Goal: Task Accomplishment & Management: Manage account settings

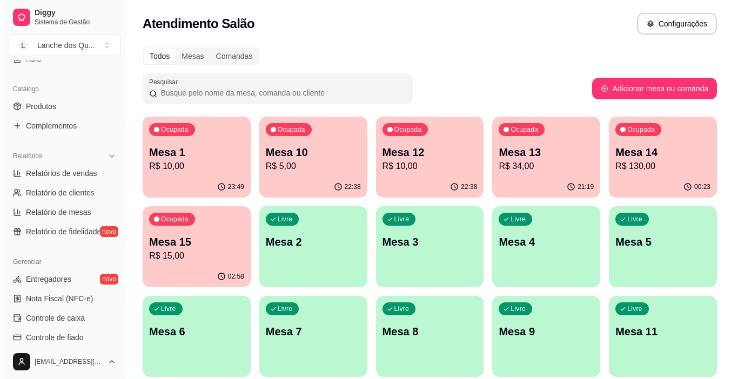
scroll to position [324, 0]
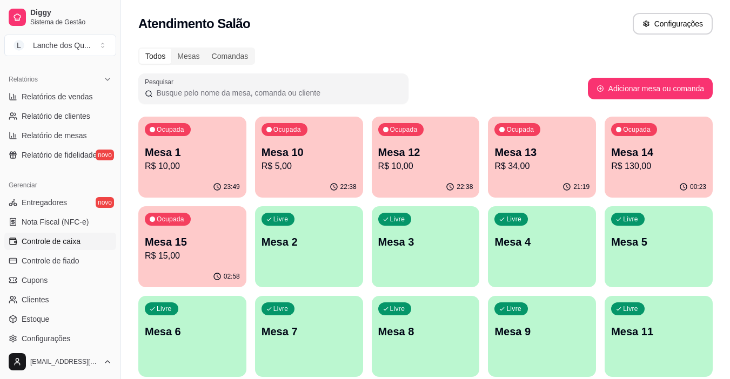
click at [53, 238] on span "Controle de caixa" at bounding box center [51, 241] width 59 height 11
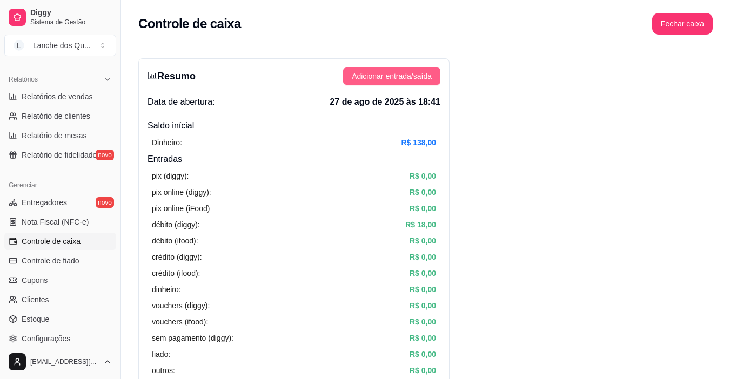
click at [414, 73] on span "Adicionar entrada/saída" at bounding box center [392, 76] width 80 height 12
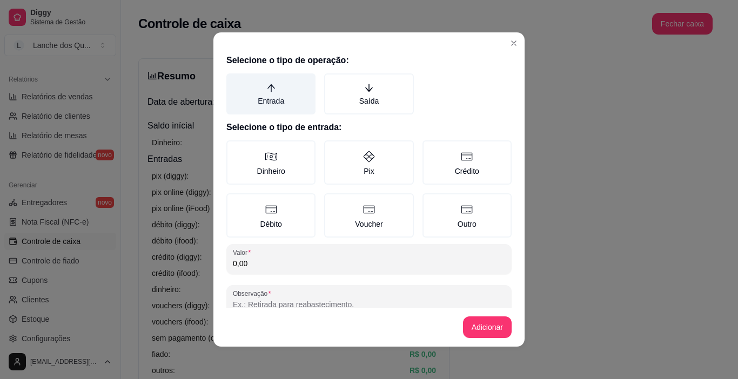
click at [272, 93] on label "Entrada" at bounding box center [270, 93] width 89 height 41
click at [234, 82] on button "Entrada" at bounding box center [230, 77] width 9 height 9
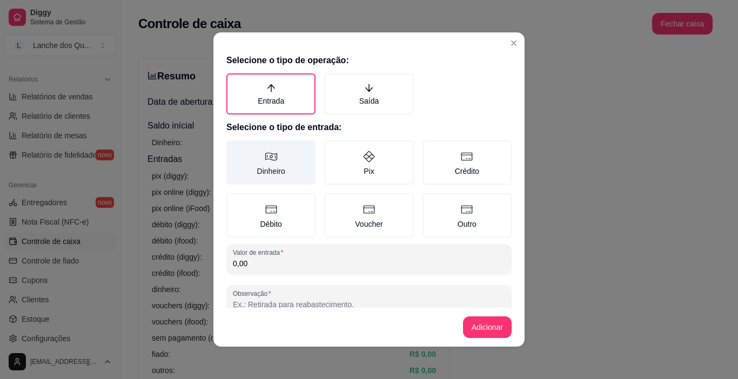
click at [266, 165] on label "Dinheiro" at bounding box center [270, 162] width 89 height 44
click at [234, 149] on button "Dinheiro" at bounding box center [230, 144] width 9 height 9
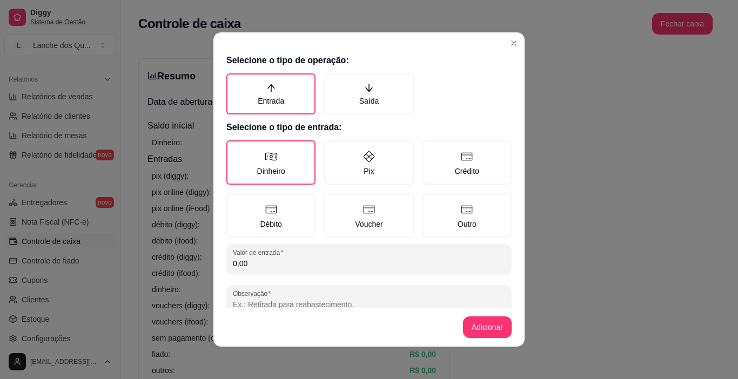
drag, startPoint x: 272, startPoint y: 262, endPoint x: 178, endPoint y: 266, distance: 93.6
click at [178, 266] on div "Selecione o tipo de operação: Entrada Saída Selecione o tipo de entrada: Dinhei…" at bounding box center [369, 189] width 738 height 379
type input "13,50"
click at [480, 325] on button "Adicionar" at bounding box center [488, 327] width 48 height 21
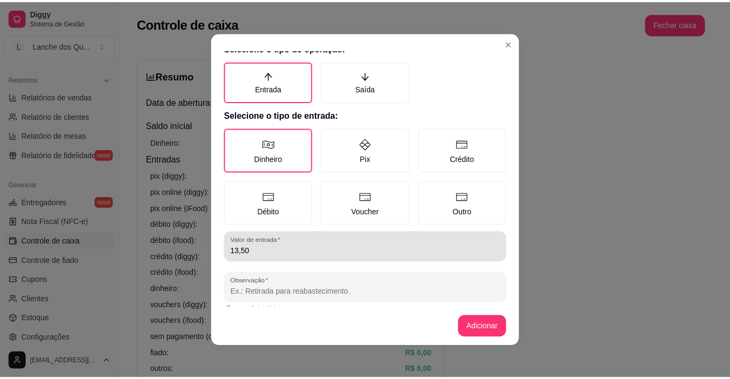
scroll to position [25, 0]
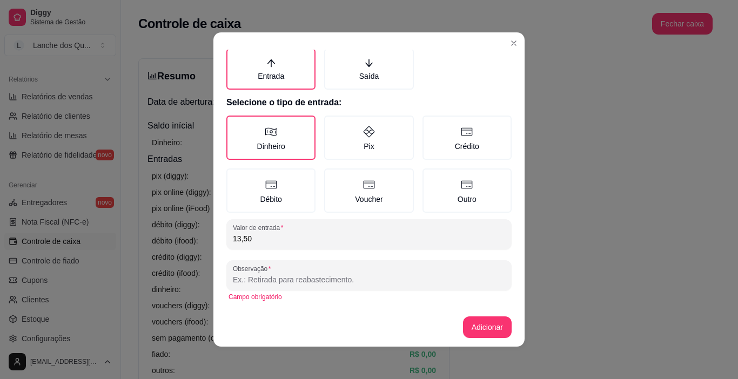
click at [387, 281] on input "Observação" at bounding box center [369, 279] width 272 height 11
type input "tr"
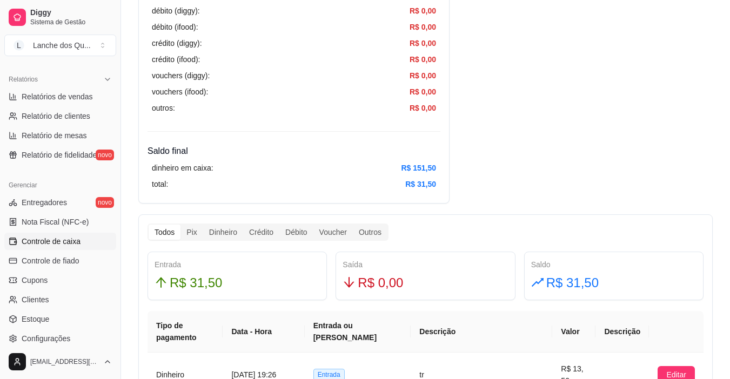
scroll to position [324, 0]
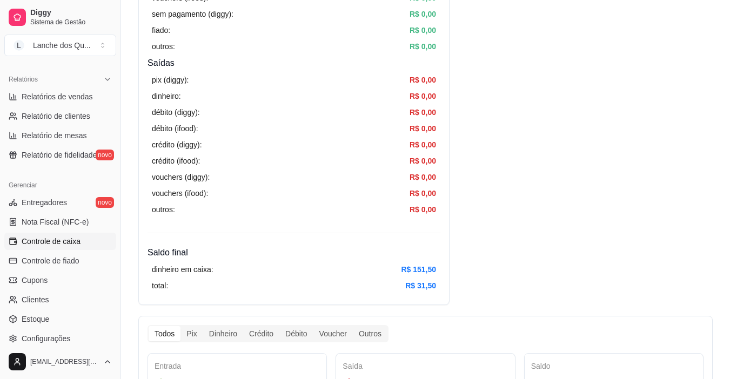
click at [417, 273] on article "R$ 151,50" at bounding box center [418, 270] width 35 height 12
click at [498, 276] on div "Resumo Adicionar entrada/saída Data de abertura: [DATE] 18:41 Saldo inícial Din…" at bounding box center [425, 373] width 574 height 1279
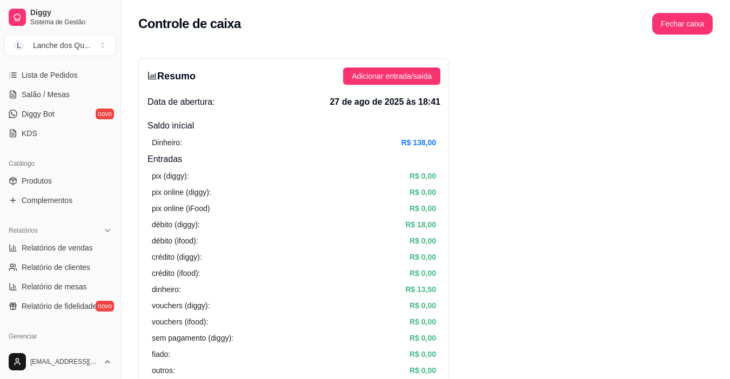
scroll to position [108, 0]
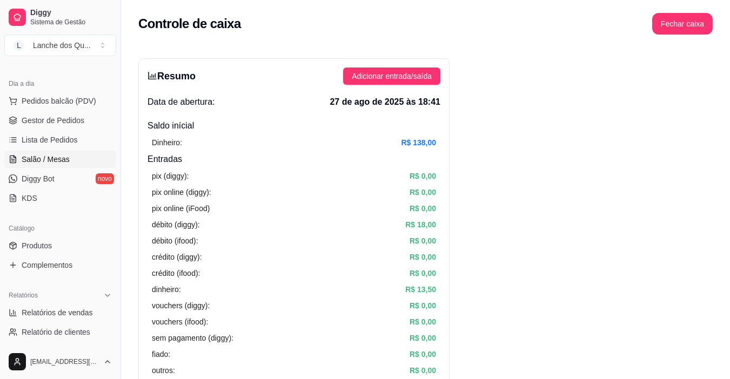
click at [53, 162] on span "Salão / Mesas" at bounding box center [46, 159] width 48 height 11
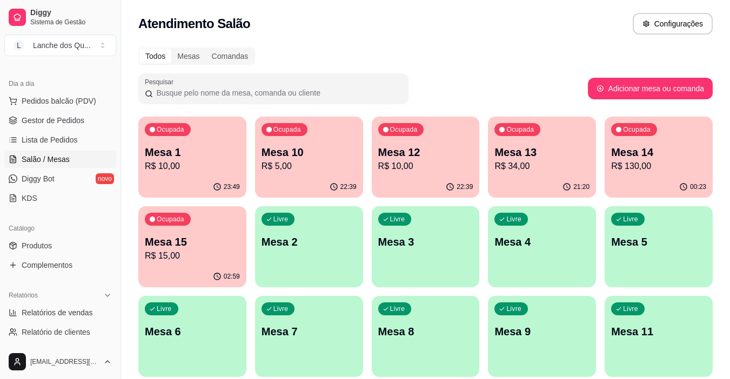
click at [185, 153] on p "Mesa 1" at bounding box center [192, 152] width 95 height 15
click at [49, 312] on span "Relatórios de vendas" at bounding box center [57, 312] width 71 height 11
select select "ALL"
select select "0"
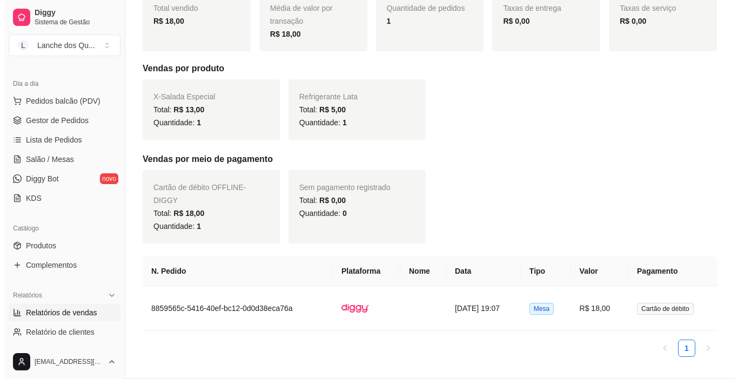
scroll to position [193, 0]
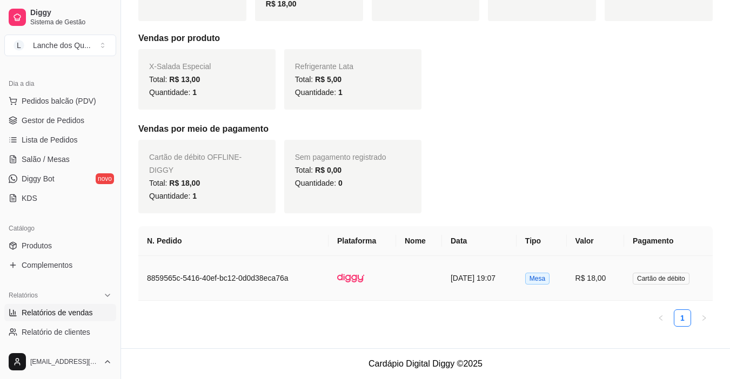
click at [481, 287] on td "[DATE] 19:07" at bounding box center [479, 278] width 75 height 45
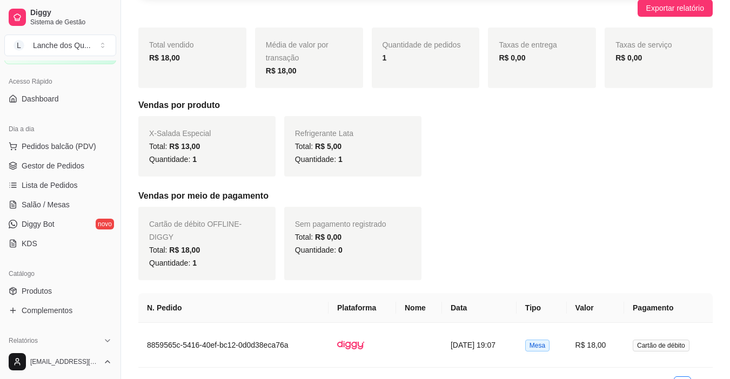
scroll to position [108, 0]
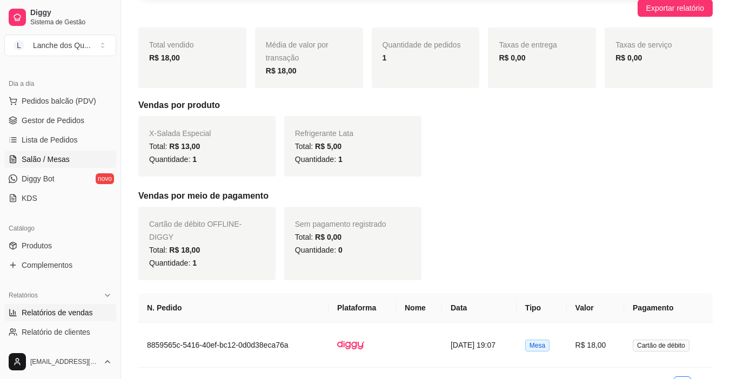
click at [45, 162] on span "Salão / Mesas" at bounding box center [46, 159] width 48 height 11
